Goal: Information Seeking & Learning: Learn about a topic

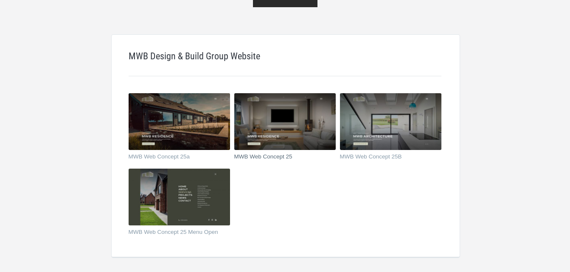
scroll to position [85, 0]
click at [172, 117] on img at bounding box center [179, 121] width 101 height 57
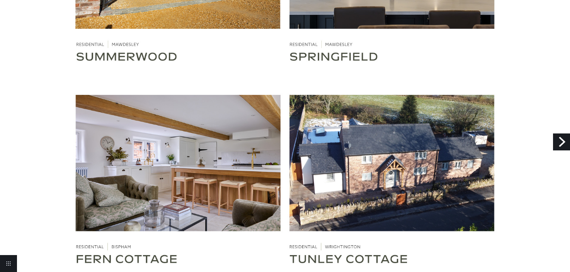
scroll to position [1951, 0]
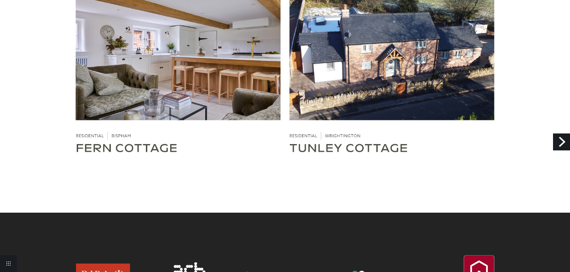
scroll to position [2078, 0]
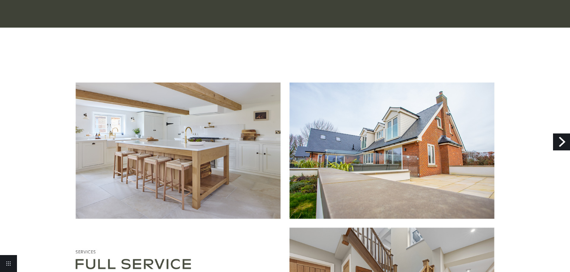
scroll to position [418, 0]
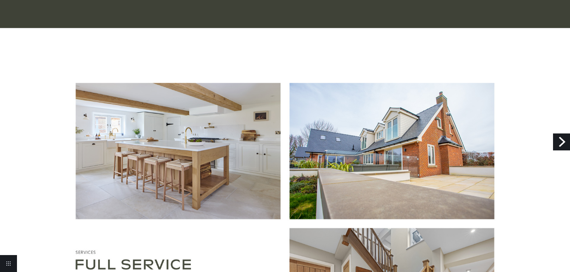
click at [558, 140] on link "Next" at bounding box center [561, 142] width 17 height 17
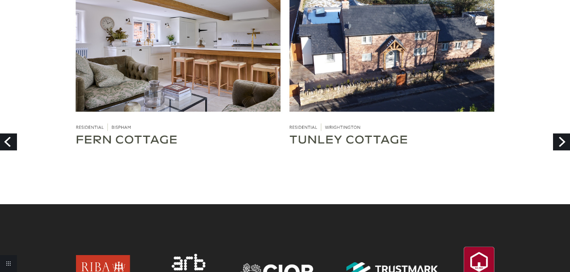
scroll to position [1987, 0]
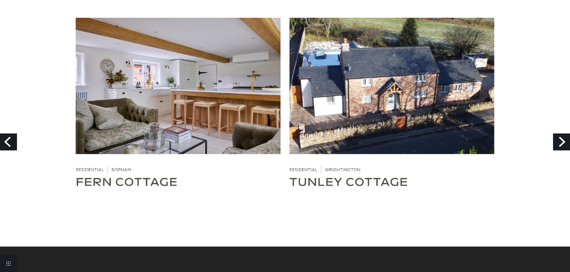
click at [562, 143] on link "Next" at bounding box center [561, 142] width 17 height 17
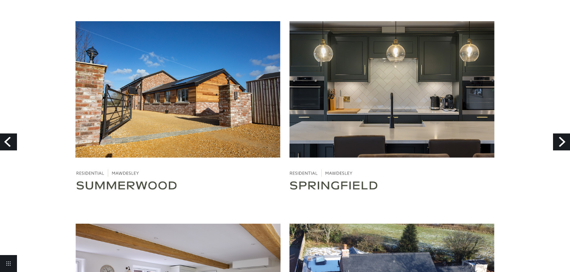
scroll to position [1612, 0]
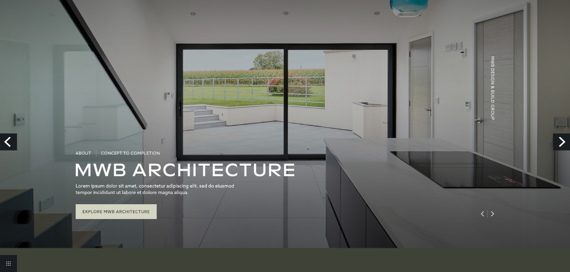
scroll to position [0, 0]
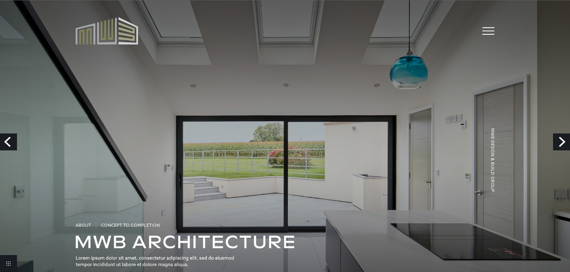
click at [566, 136] on link "Next" at bounding box center [561, 142] width 17 height 17
